Goal: Task Accomplishment & Management: Manage account settings

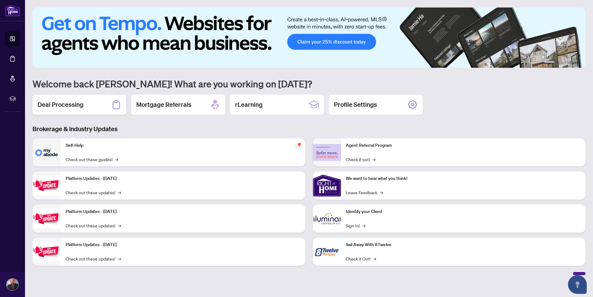
click at [82, 104] on h2 "Deal Processing" at bounding box center [61, 104] width 46 height 9
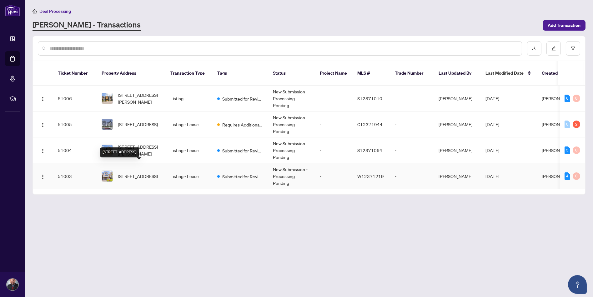
click at [132, 173] on span "[STREET_ADDRESS]" at bounding box center [138, 176] width 40 height 7
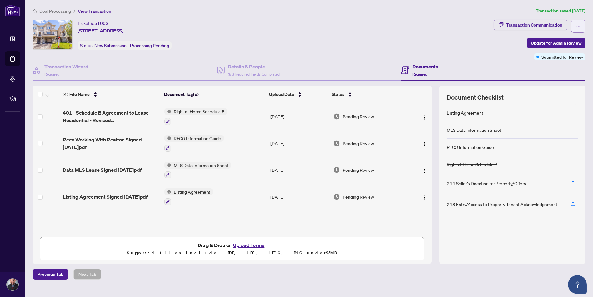
click at [579, 25] on icon "ellipsis" at bounding box center [578, 26] width 4 height 4
click at [421, 47] on div "Ticket #: [STREET_ADDRESS][PERSON_NAME] Status: New Submission - Processing Pen…" at bounding box center [262, 35] width 459 height 30
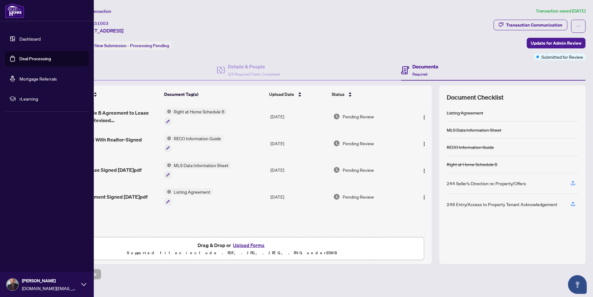
click at [30, 37] on link "Dashboard" at bounding box center [29, 39] width 21 height 6
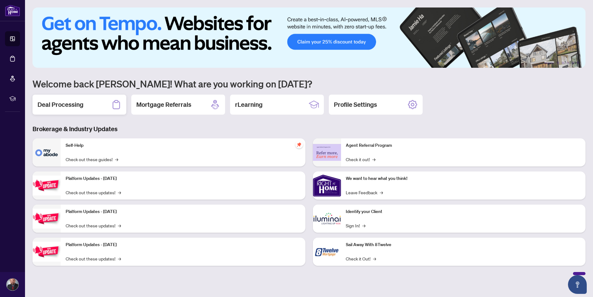
click at [72, 107] on h2 "Deal Processing" at bounding box center [61, 104] width 46 height 9
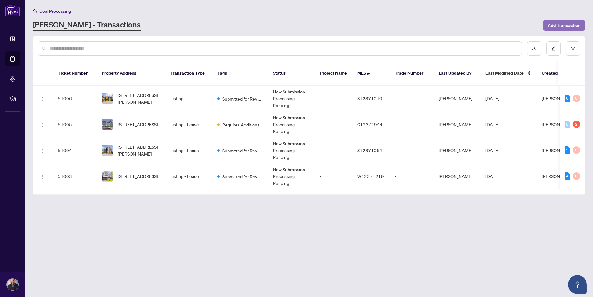
click at [562, 26] on span "Add Transaction" at bounding box center [564, 25] width 33 height 10
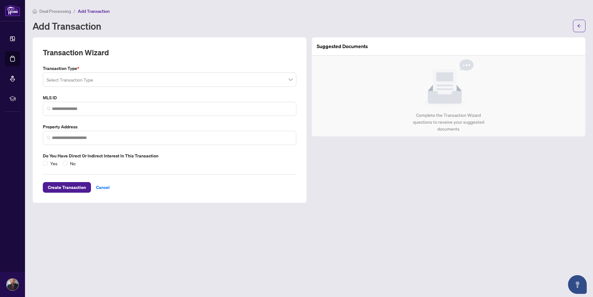
click at [65, 82] on input "search" at bounding box center [167, 81] width 240 height 14
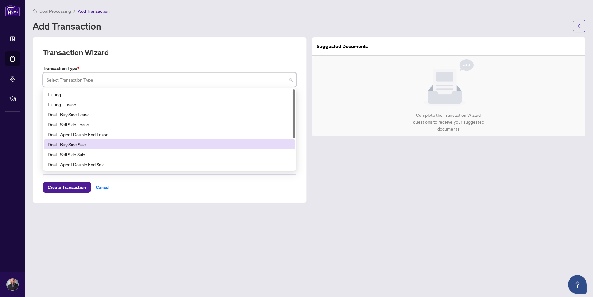
scroll to position [50, 0]
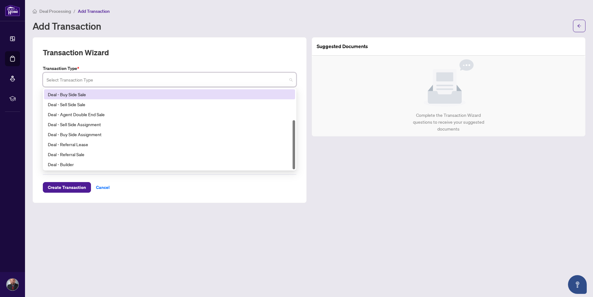
click at [241, 28] on div "Add Transaction" at bounding box center [301, 26] width 537 height 10
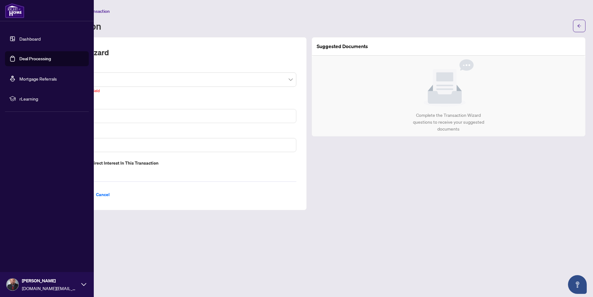
click at [37, 38] on link "Dashboard" at bounding box center [29, 39] width 21 height 6
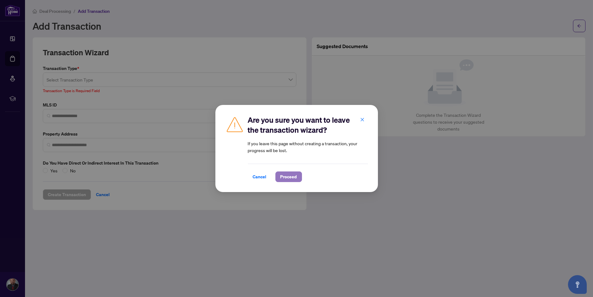
click at [291, 178] on span "Proceed" at bounding box center [289, 177] width 17 height 10
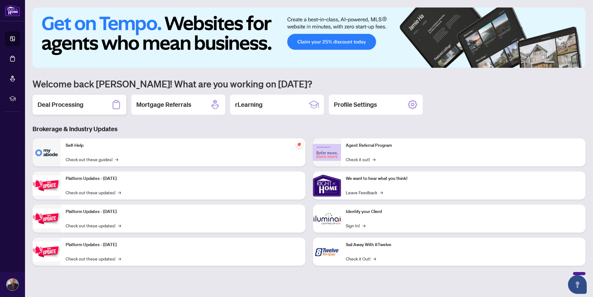
click at [70, 103] on h2 "Deal Processing" at bounding box center [61, 104] width 46 height 9
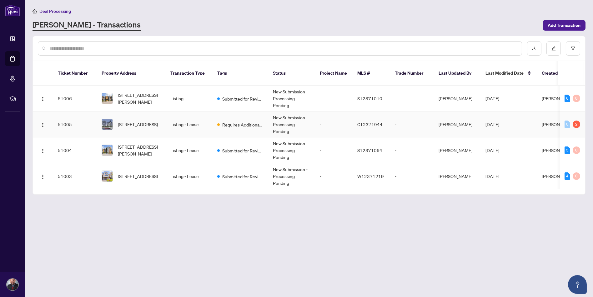
click at [458, 116] on td "[PERSON_NAME]" at bounding box center [457, 125] width 47 height 26
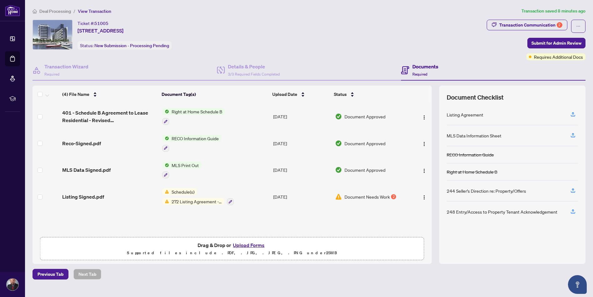
click at [363, 194] on span "Document Needs Work" at bounding box center [367, 197] width 45 height 7
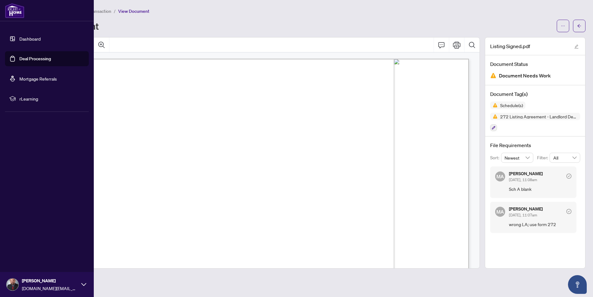
click at [23, 57] on link "Deal Processing" at bounding box center [35, 59] width 32 height 6
